Goal: Check status: Check status

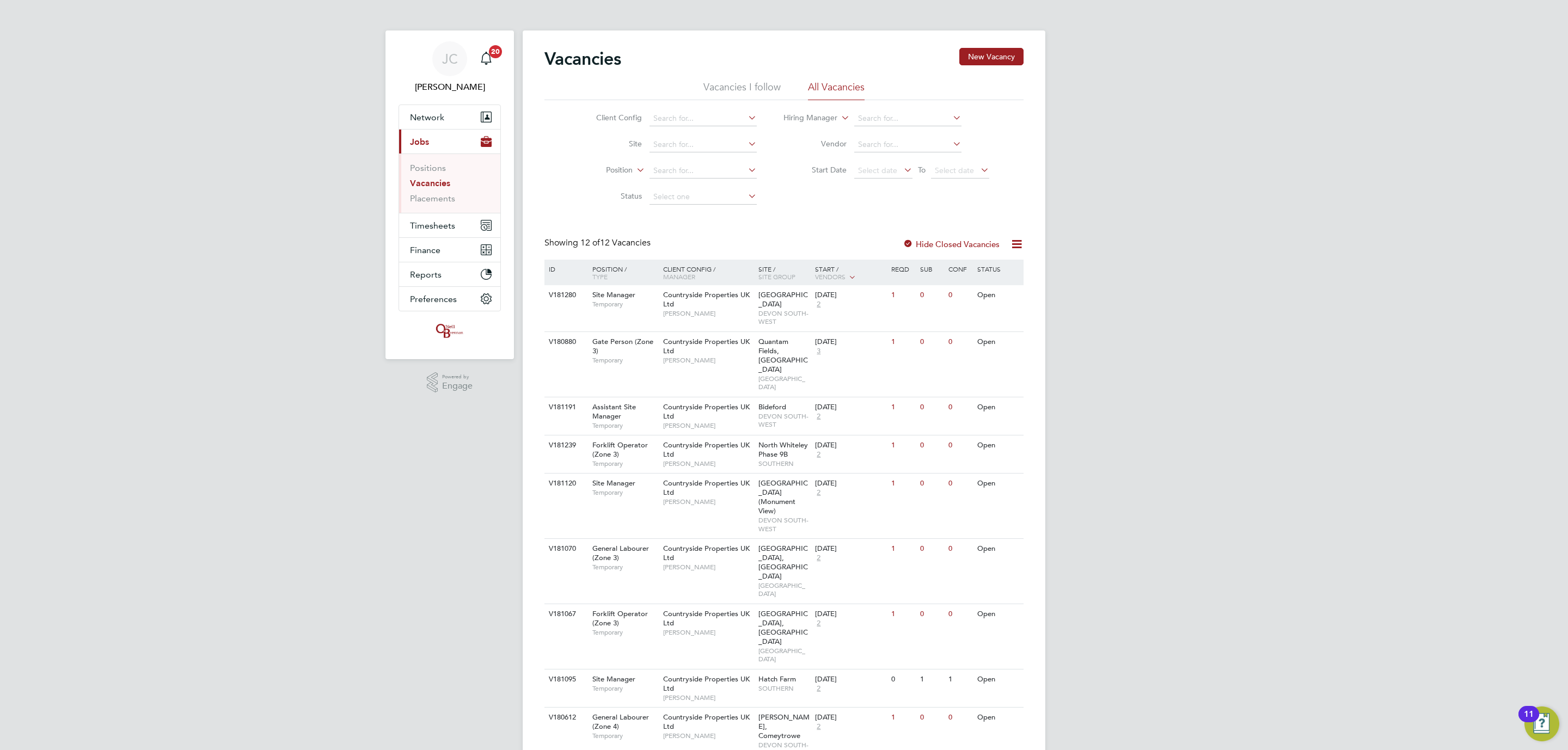
click at [456, 199] on li "Placements" at bounding box center [450, 198] width 82 height 11
click at [446, 201] on link "Placements" at bounding box center [432, 198] width 45 height 11
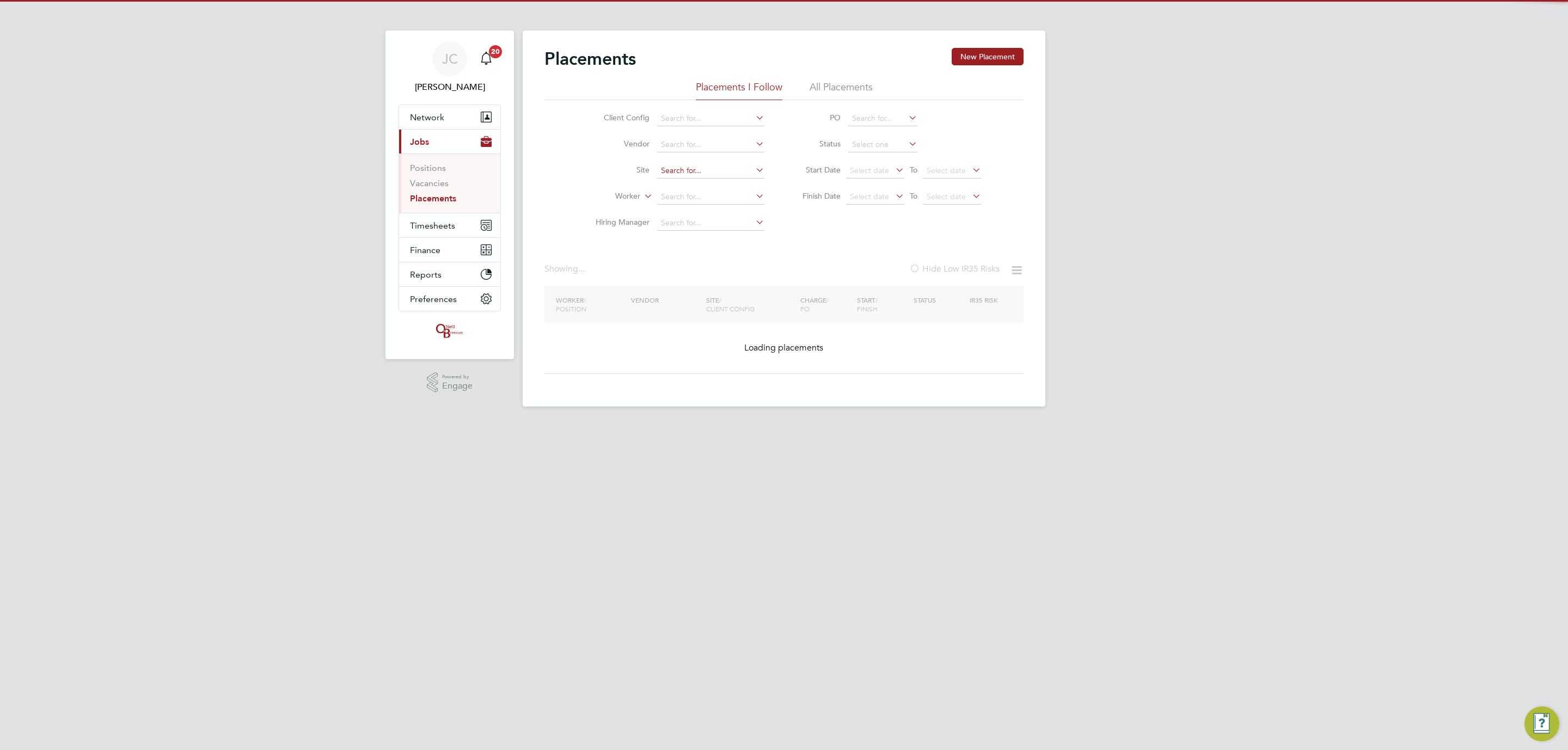
click at [678, 168] on input at bounding box center [710, 171] width 107 height 15
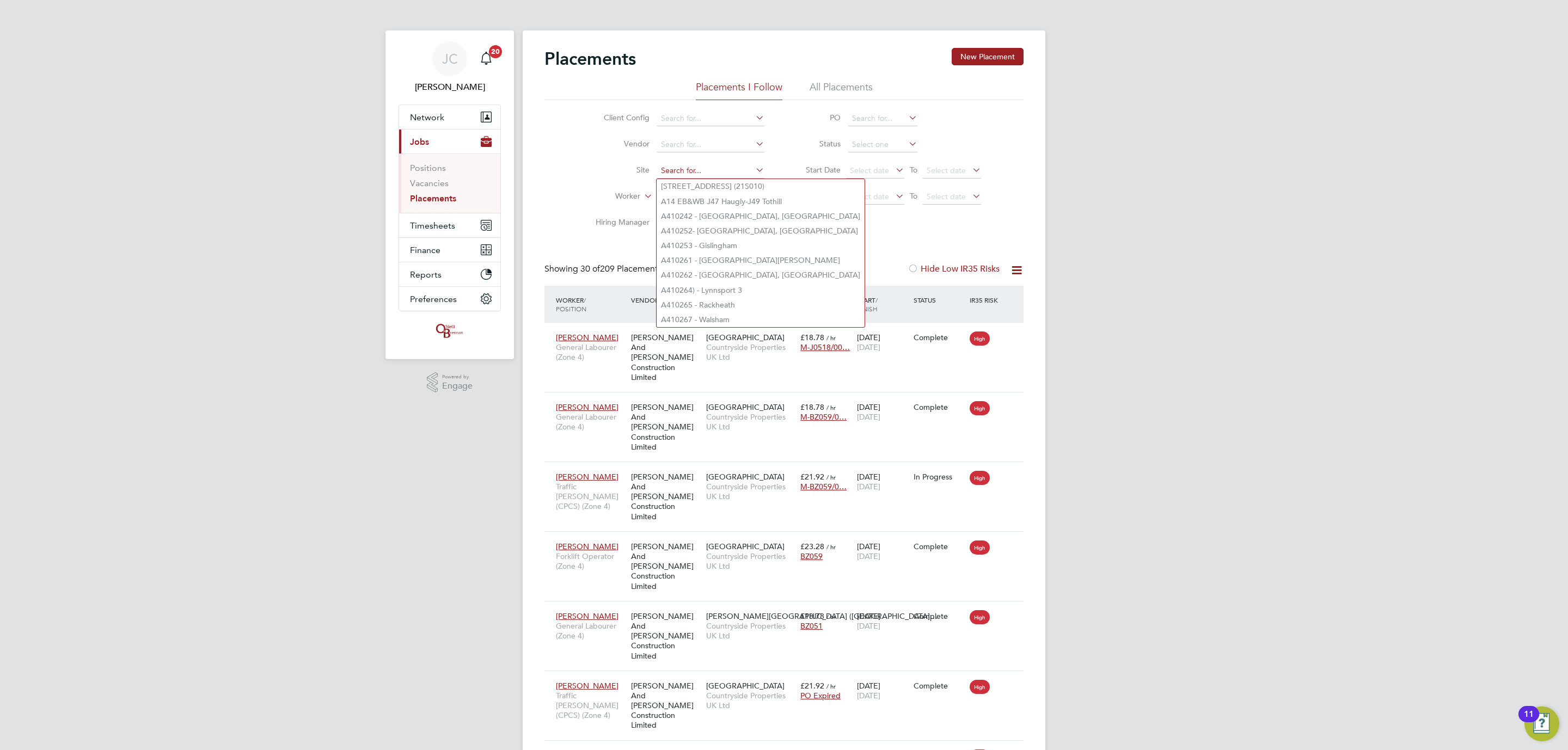
type input "w"
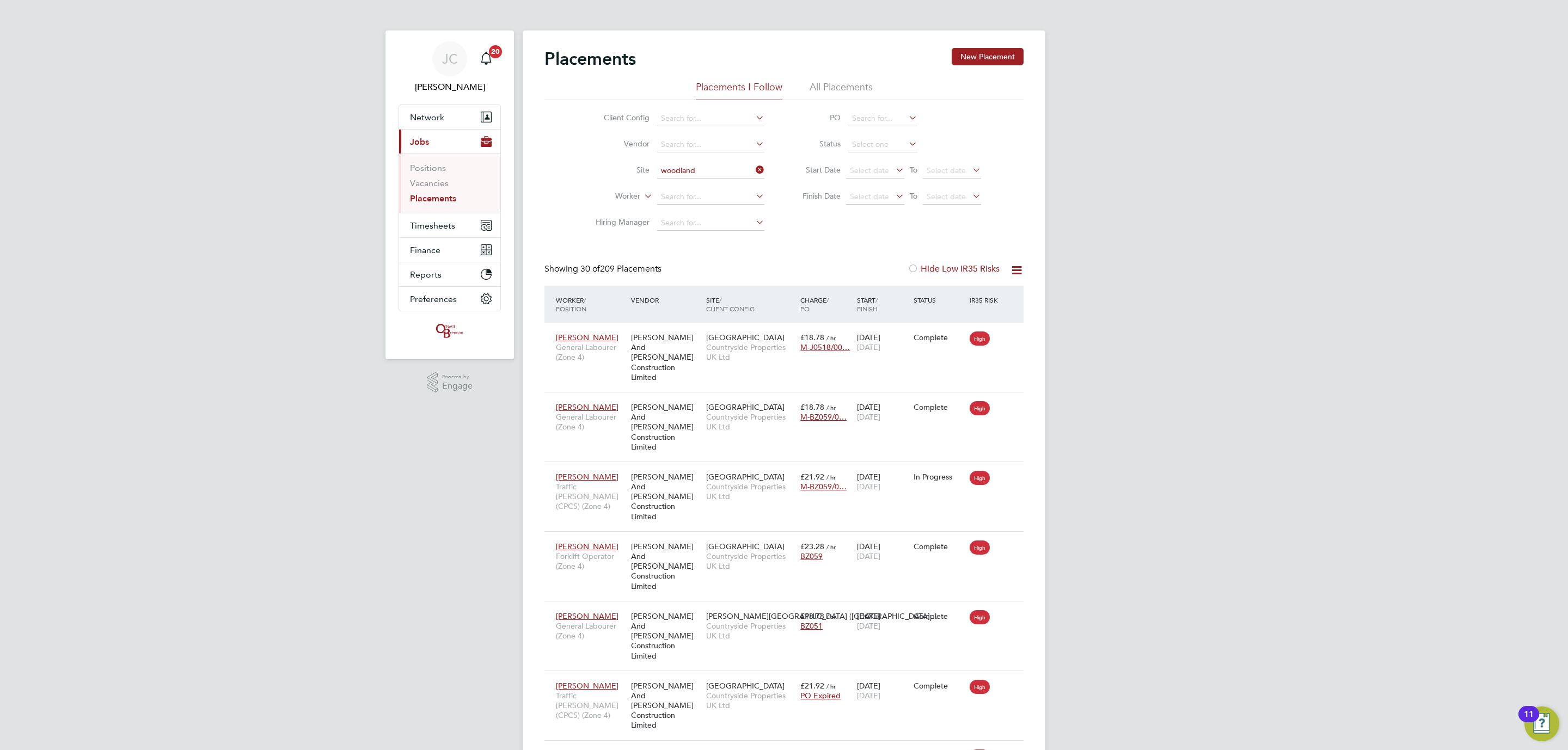
click at [712, 192] on li "Woodland s - ([PERSON_NAME][GEOGRAPHIC_DATA] (Wates)" at bounding box center [746, 187] width 180 height 15
type input "Woodlands - ([PERSON_NAME][GEOGRAPHIC_DATA] (Wates)"
click at [449, 226] on span "Timesheets" at bounding box center [432, 226] width 45 height 11
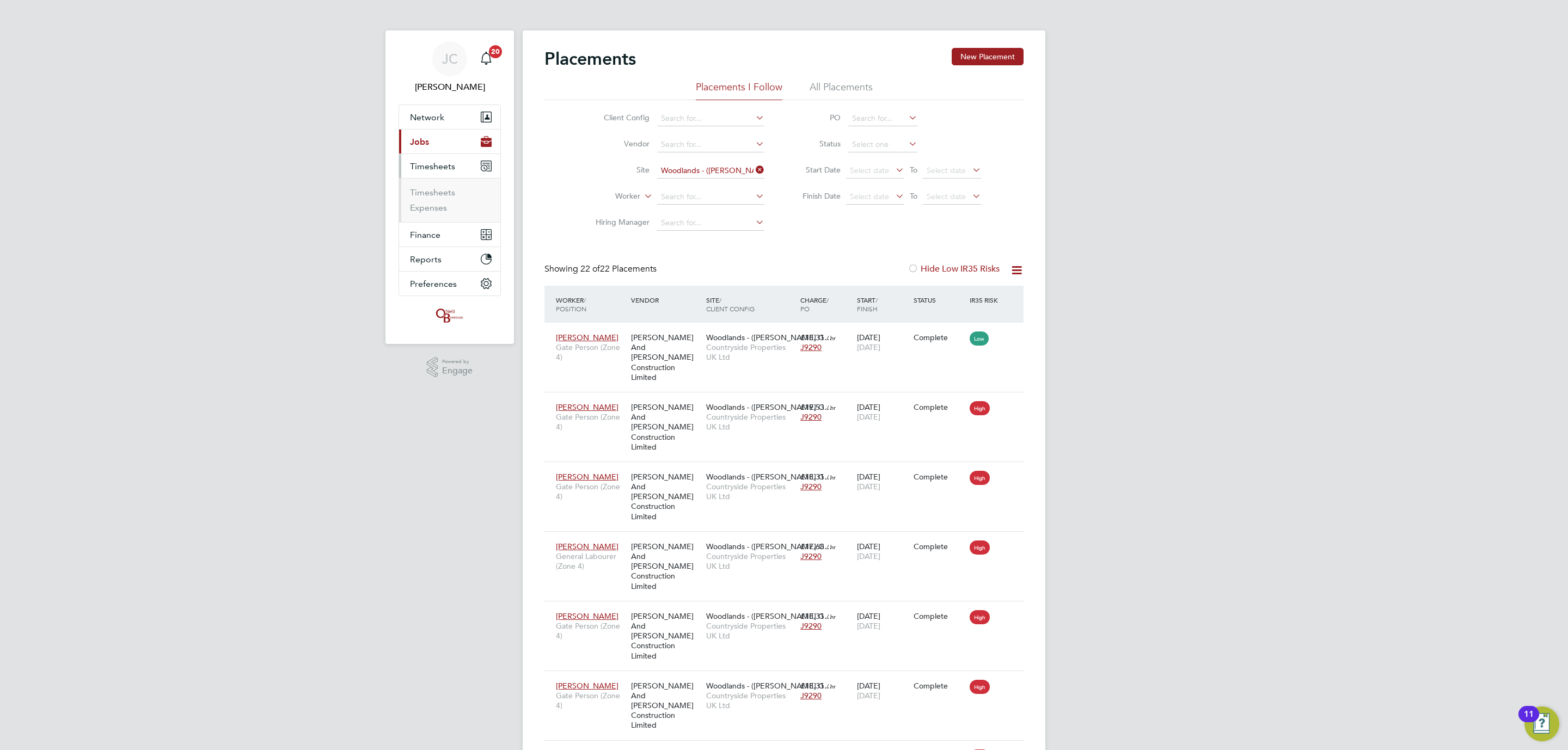
click at [444, 200] on li "Timesheets" at bounding box center [450, 194] width 82 height 15
click at [441, 194] on link "Timesheets" at bounding box center [432, 192] width 45 height 11
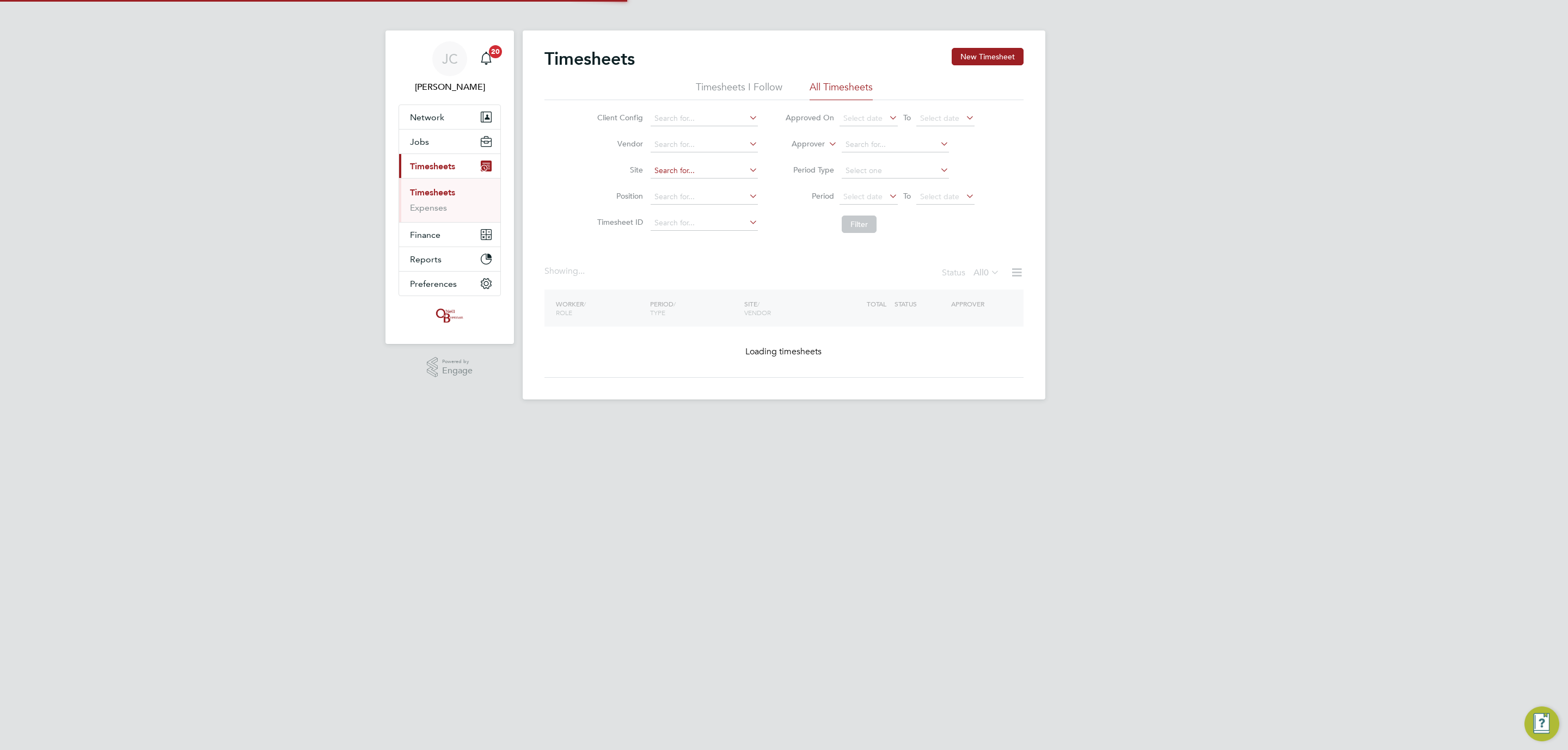
click at [660, 171] on input at bounding box center [704, 171] width 107 height 15
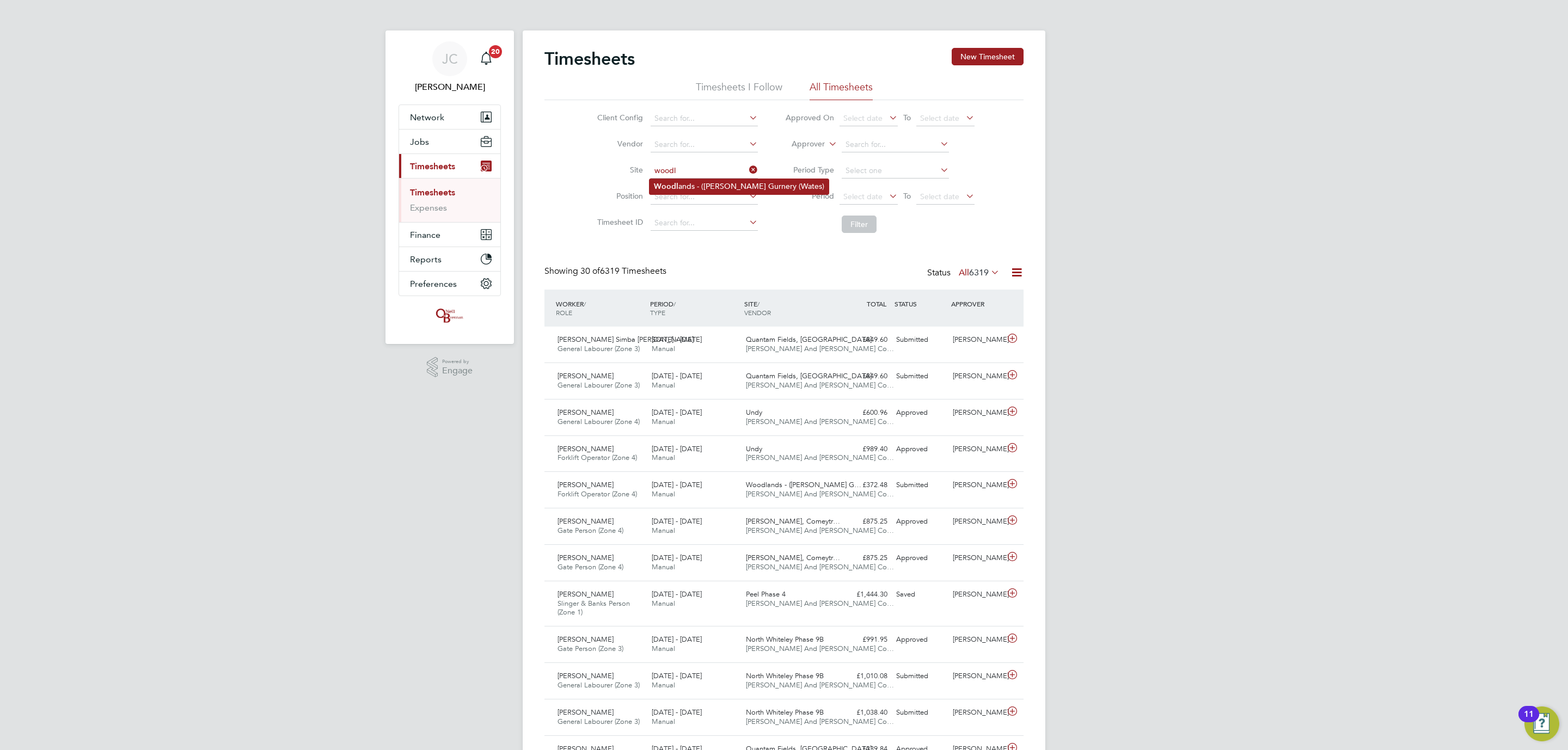
click at [680, 189] on li "Woodl ands - ([PERSON_NAME][GEOGRAPHIC_DATA] ([GEOGRAPHIC_DATA])" at bounding box center [739, 187] width 179 height 15
type input "Woodlands - ([PERSON_NAME][GEOGRAPHIC_DATA] (Wates)"
click at [862, 219] on li "Filter" at bounding box center [880, 224] width 217 height 28
click at [862, 220] on button "Filter" at bounding box center [859, 224] width 35 height 17
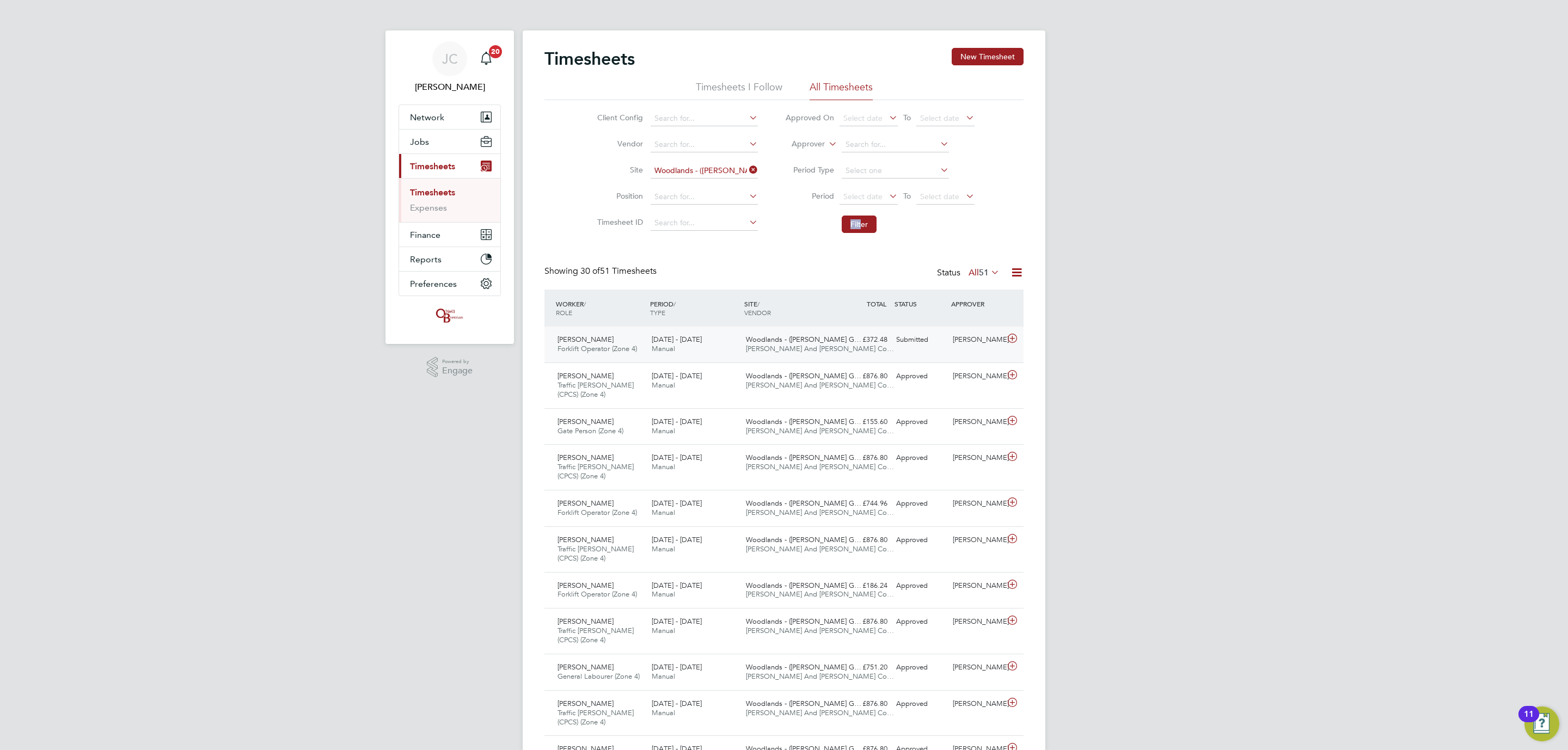
click at [894, 337] on div "Submitted" at bounding box center [920, 340] width 57 height 18
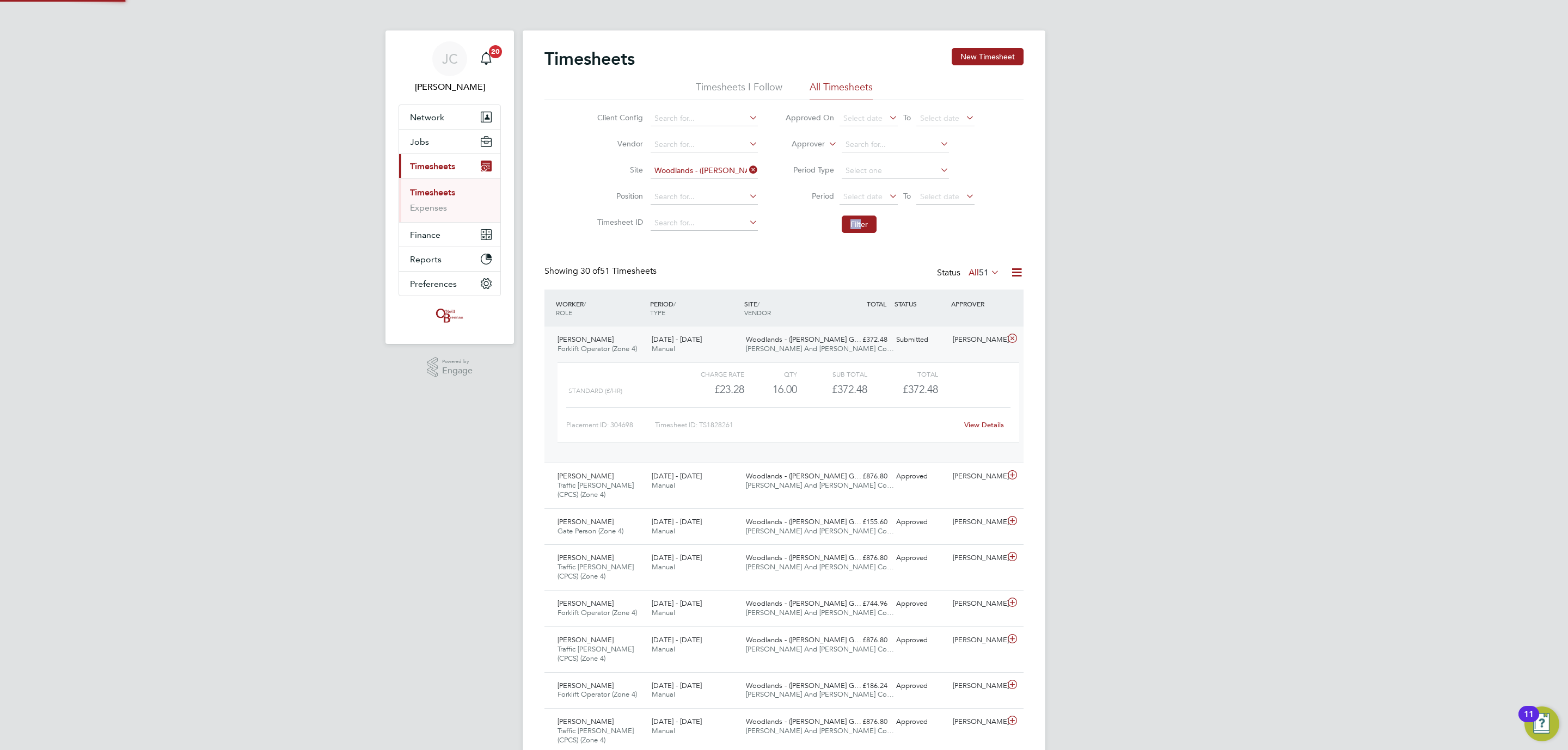
click at [897, 348] on div "Submitted" at bounding box center [920, 340] width 57 height 18
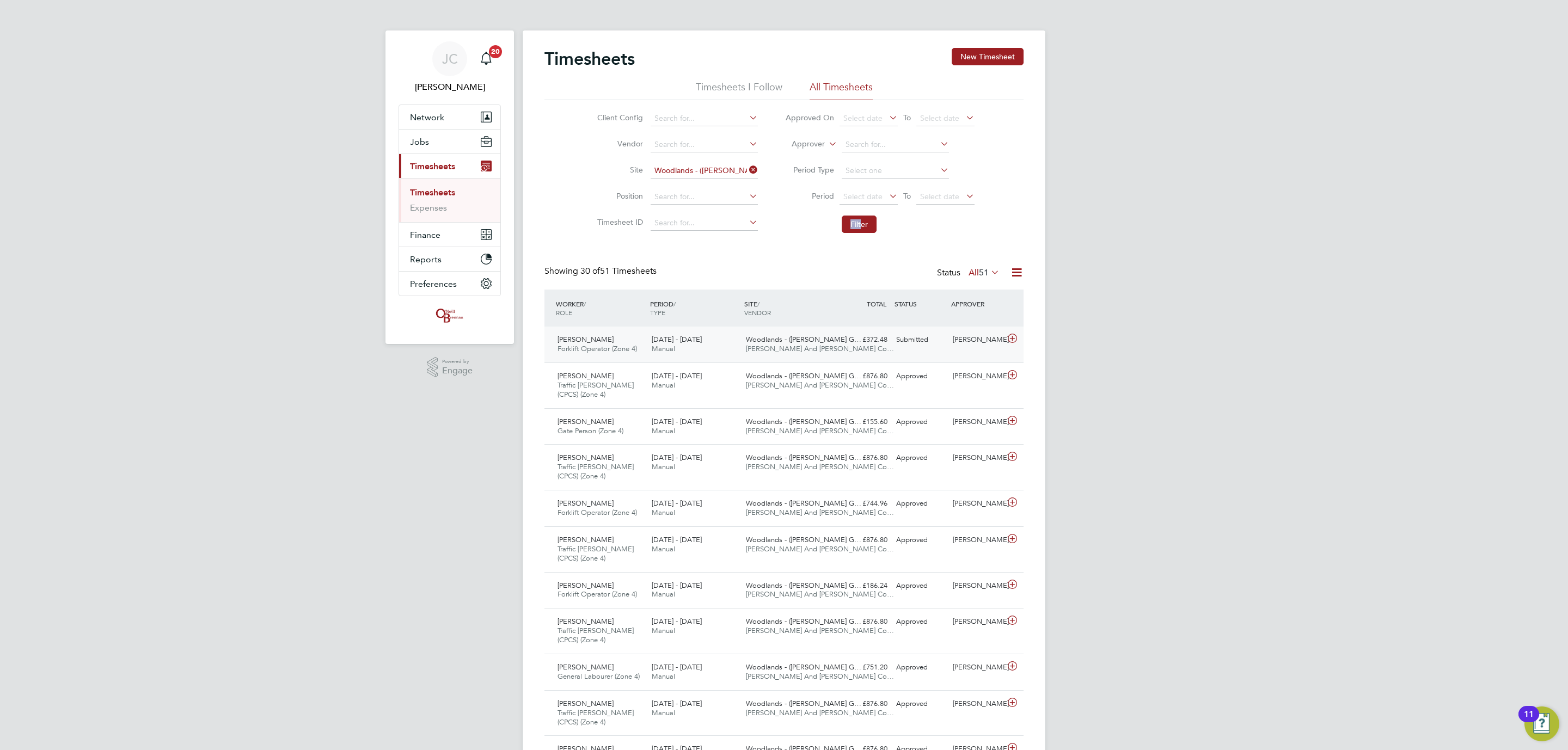
click at [870, 352] on div "[PERSON_NAME] Forklift Operator (Zone 4) [DATE] - [DATE] [DATE] - [DATE] Manual…" at bounding box center [784, 344] width 479 height 36
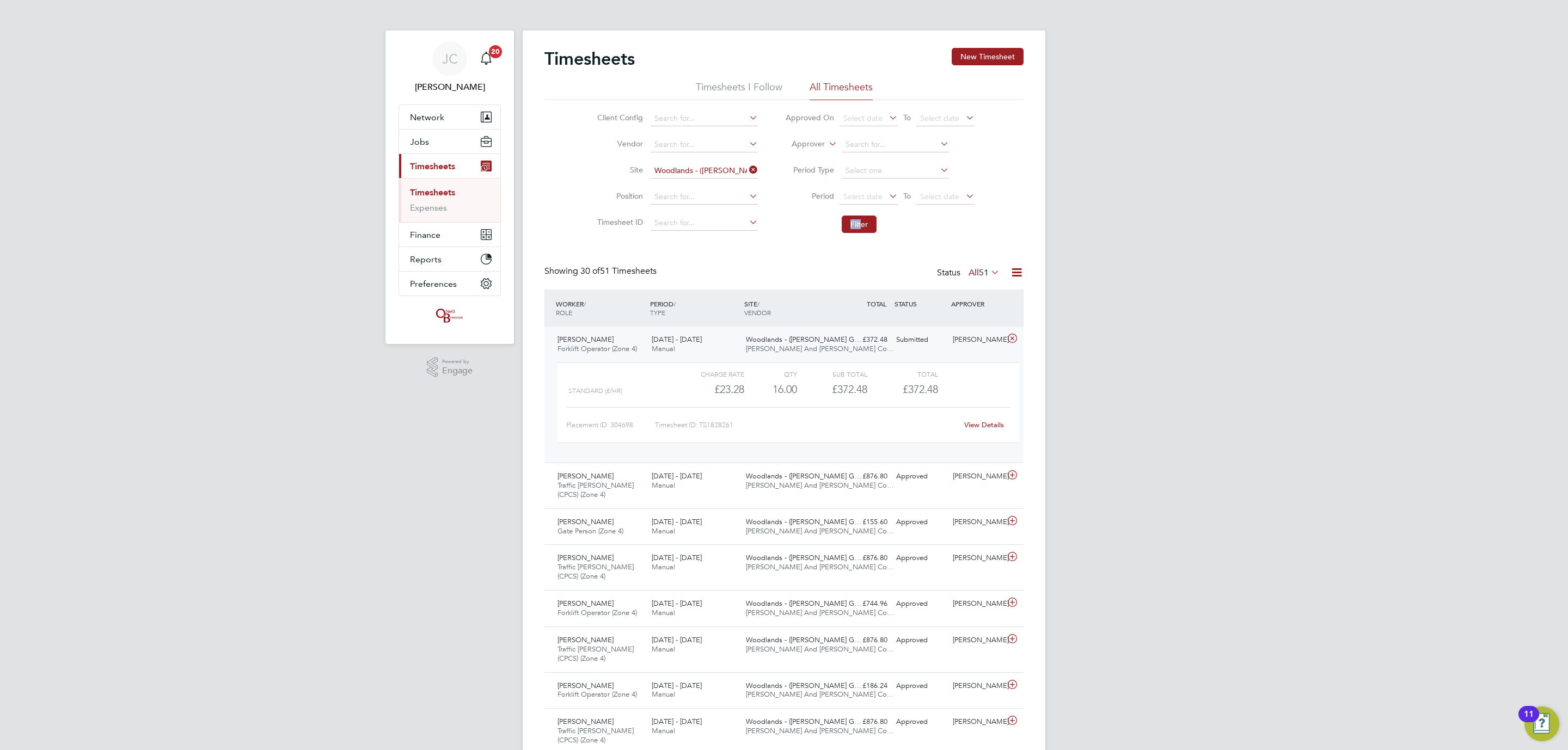
click at [868, 341] on div "£372.48 Submitted" at bounding box center [863, 340] width 57 height 18
